Goal: Task Accomplishment & Management: Manage account settings

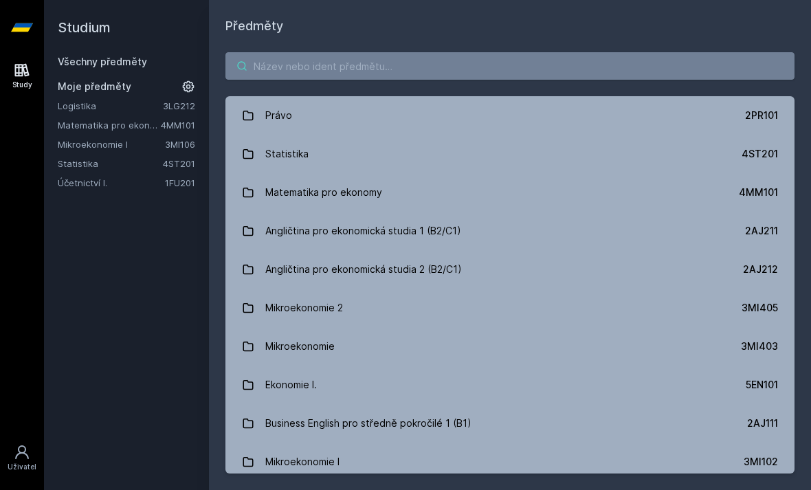
click at [383, 67] on input "search" at bounding box center [509, 65] width 569 height 27
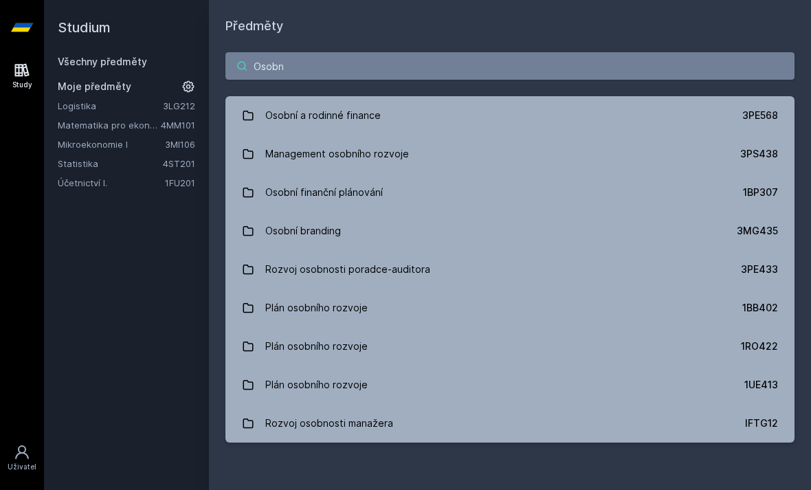
type input "Osobn"
click at [539, 118] on link "Osobní a rodinné finance 3PE568" at bounding box center [509, 115] width 569 height 38
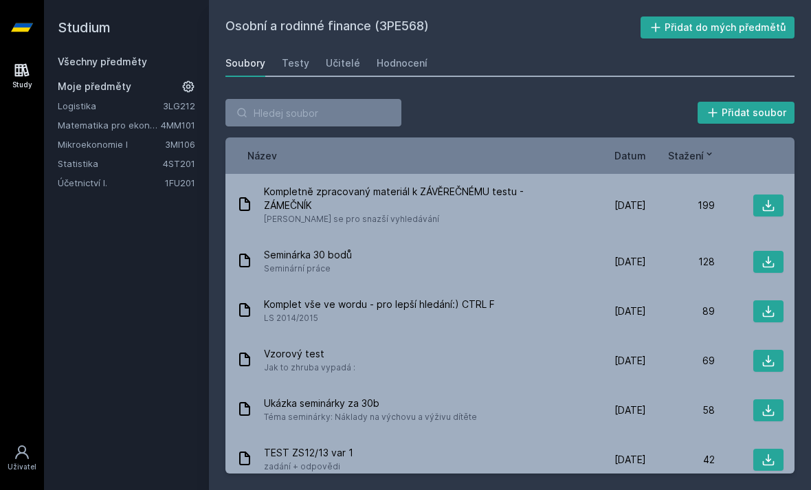
click at [748, 34] on button "Přidat do mých předmětů" at bounding box center [717, 27] width 155 height 22
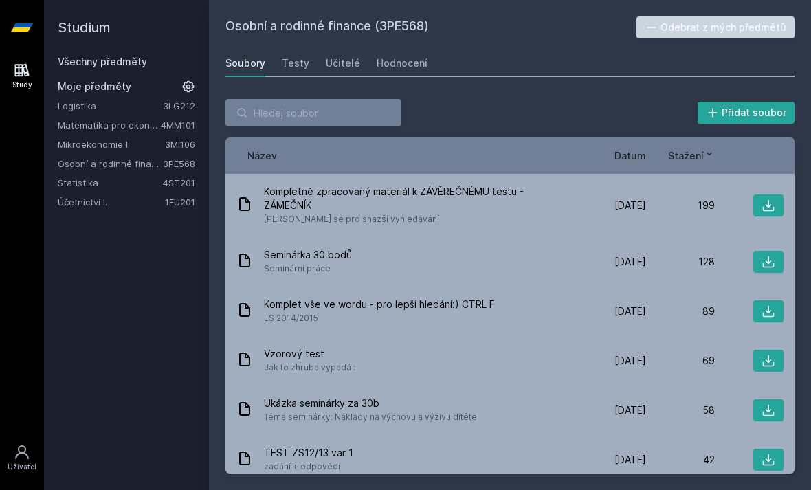
click at [767, 207] on icon at bounding box center [768, 206] width 14 height 14
click at [144, 60] on link "Všechny předměty" at bounding box center [102, 62] width 89 height 12
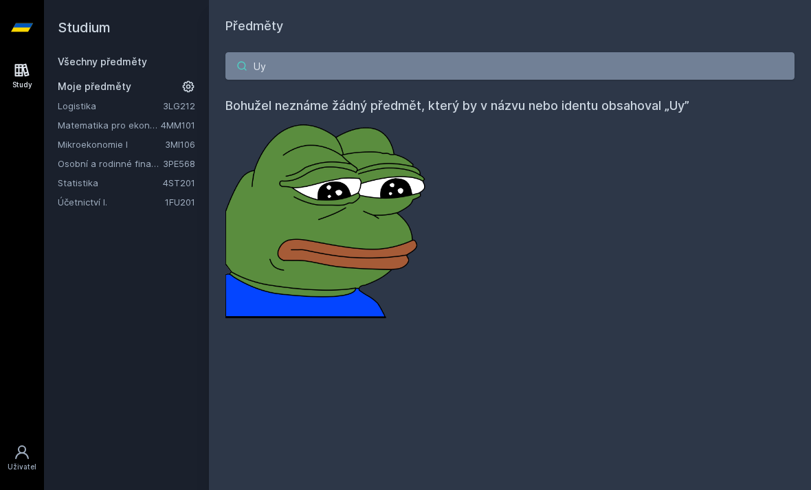
click at [330, 61] on input "Uy" at bounding box center [509, 65] width 569 height 27
click at [368, 69] on input "Uy" at bounding box center [509, 65] width 569 height 27
click at [361, 68] on input "Uy" at bounding box center [509, 65] width 569 height 27
type input "Ux"
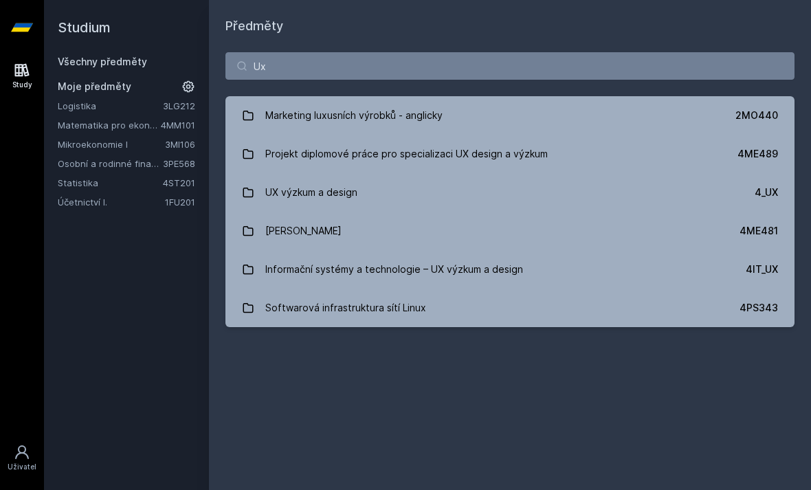
click at [469, 205] on link "UX výzkum a design 4_UX" at bounding box center [509, 192] width 569 height 38
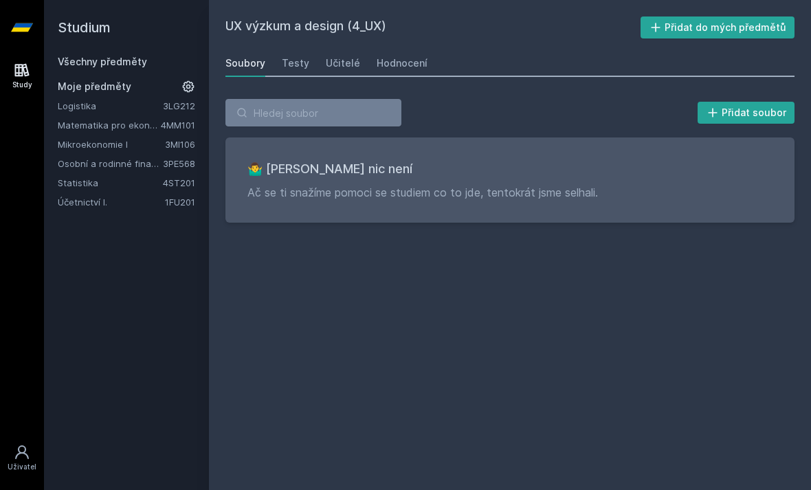
click at [144, 67] on link "Všechny předměty" at bounding box center [102, 62] width 89 height 12
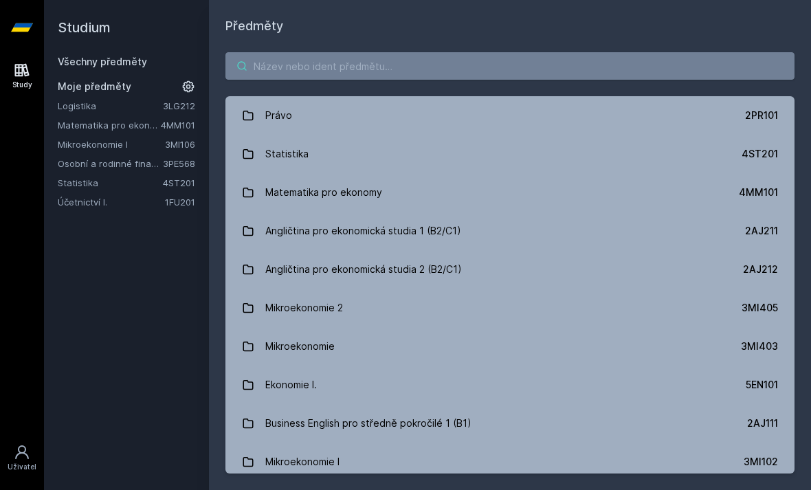
click at [373, 64] on input "search" at bounding box center [509, 65] width 569 height 27
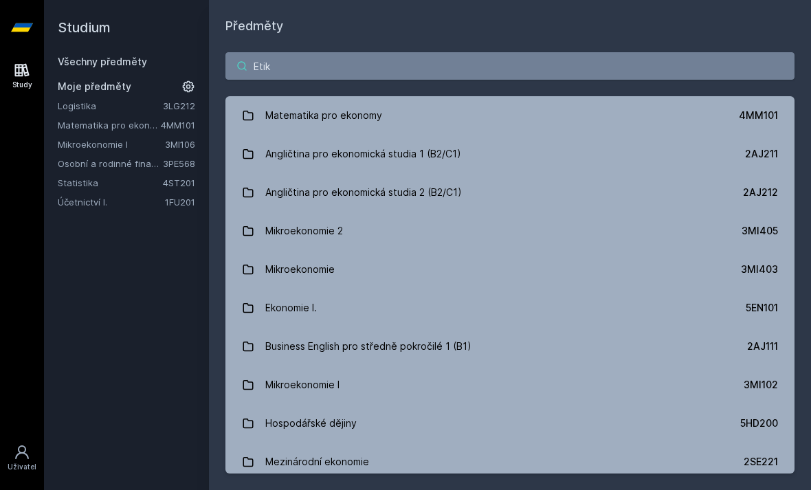
type input "Etike"
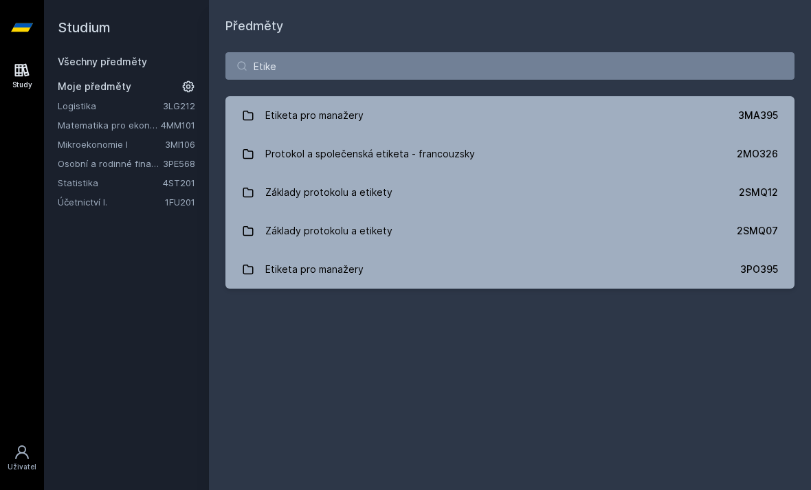
click at [455, 115] on link "Etiketa pro manažery 3MA395" at bounding box center [509, 115] width 569 height 38
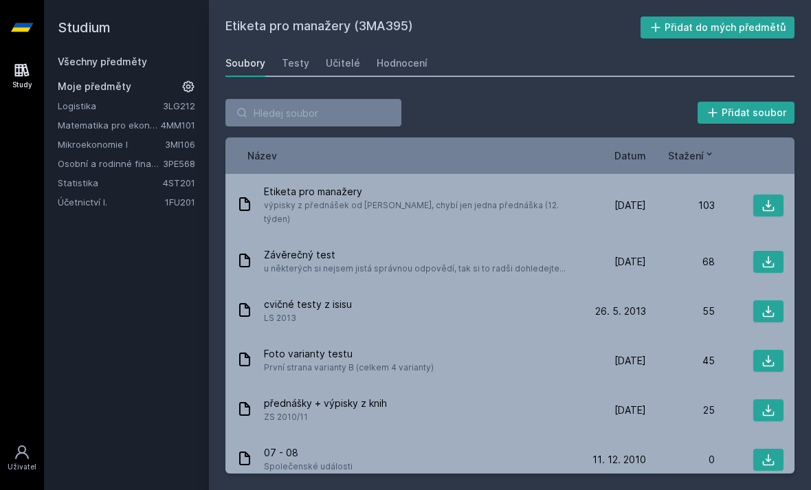
click at [765, 201] on icon at bounding box center [768, 206] width 14 height 14
